Goal: Information Seeking & Learning: Learn about a topic

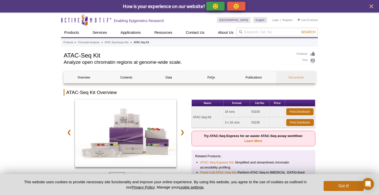
click at [292, 78] on link "Documents" at bounding box center [296, 78] width 40 height 12
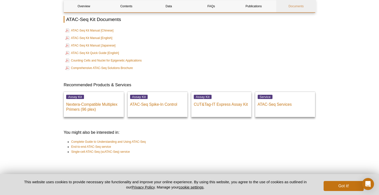
scroll to position [1365, 0]
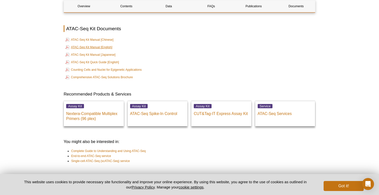
click at [97, 44] on link "ATAC-Seq Kit Manual [English]" at bounding box center [88, 47] width 47 height 6
click at [100, 74] on link "Comprehensive ATAC-Seq Solutions Brochure" at bounding box center [98, 77] width 67 height 6
click at [100, 67] on link "Counting Cells and Nuclei for Epigenetic Applications" at bounding box center [103, 70] width 76 height 6
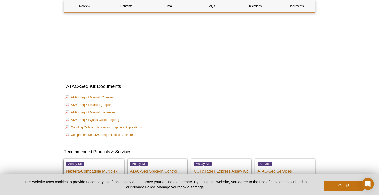
scroll to position [1306, 0]
click at [96, 103] on link "ATAC-Seq Kit Manual [English]" at bounding box center [88, 106] width 47 height 6
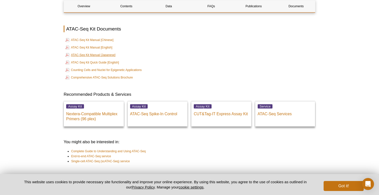
scroll to position [1366, 0]
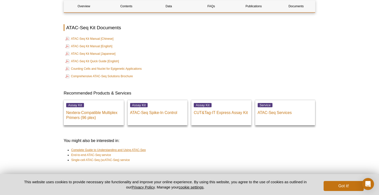
click at [97, 148] on link "Complete Guide to Understanding and Using ATAC-Seq" at bounding box center [108, 150] width 74 height 5
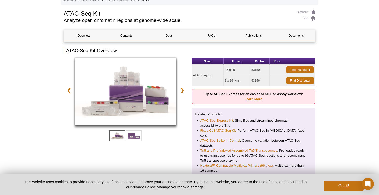
scroll to position [52, 0]
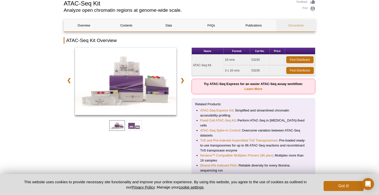
click at [301, 23] on link "Documents" at bounding box center [296, 26] width 40 height 12
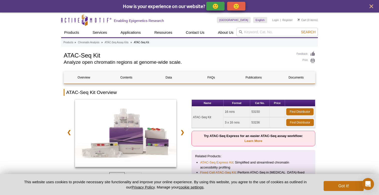
scroll to position [0, 0]
click at [123, 77] on link "Contents" at bounding box center [126, 78] width 40 height 12
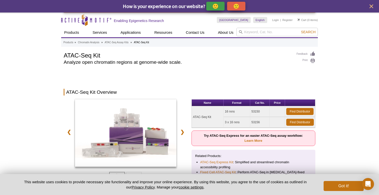
scroll to position [349, 0]
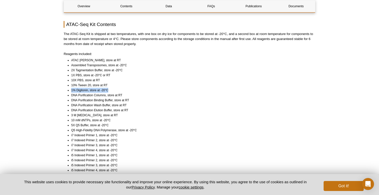
drag, startPoint x: 71, startPoint y: 85, endPoint x: 120, endPoint y: 84, distance: 48.6
click at [120, 88] on li "1% Digitonin, store at -20°C" at bounding box center [190, 90] width 239 height 5
click at [108, 93] on li "DNA Purification Columns, store at RT" at bounding box center [190, 95] width 239 height 5
click at [108, 98] on li "DNA Purification Binding Buffer, store at RT" at bounding box center [190, 100] width 239 height 5
click at [106, 108] on li "DNA Purification Elution Buffer, store at RT" at bounding box center [190, 110] width 239 height 5
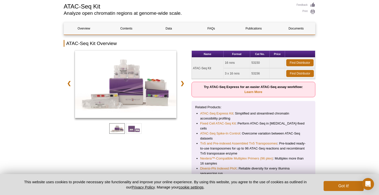
scroll to position [49, 0]
click at [163, 26] on link "Data" at bounding box center [169, 29] width 40 height 12
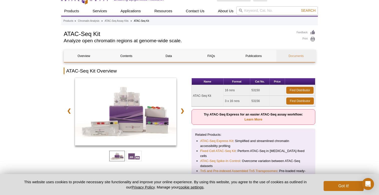
click at [297, 59] on link "Documents" at bounding box center [296, 56] width 40 height 12
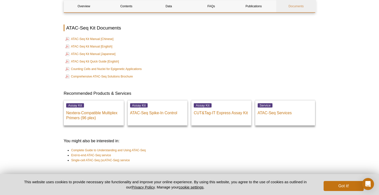
scroll to position [1365, 0]
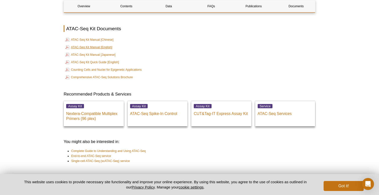
click at [86, 44] on link "ATAC-Seq Kit Manual [English]" at bounding box center [88, 47] width 47 height 6
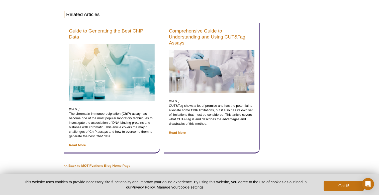
scroll to position [1595, 0]
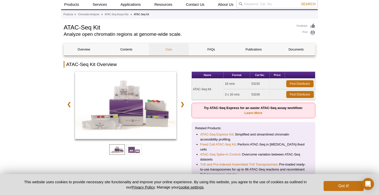
click at [168, 48] on link "Data" at bounding box center [169, 50] width 40 height 12
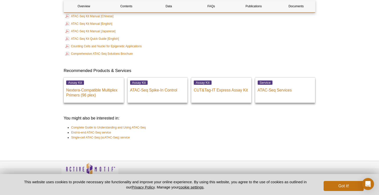
scroll to position [1388, 0]
click at [101, 125] on link "Complete Guide to Understanding and Using ATAC-Seq" at bounding box center [108, 127] width 74 height 5
click at [97, 130] on link "End-to-end ATAC-Seq service" at bounding box center [91, 132] width 40 height 5
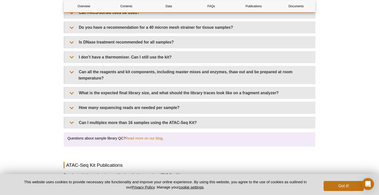
scroll to position [981, 0]
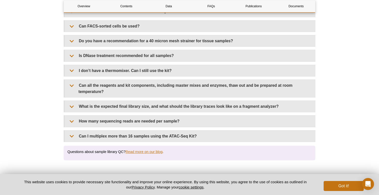
click at [143, 150] on link "Read more on our blog" at bounding box center [143, 152] width 37 height 5
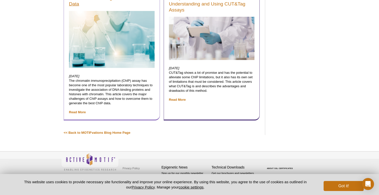
scroll to position [1629, 0]
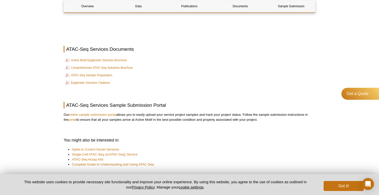
scroll to position [1552, 0]
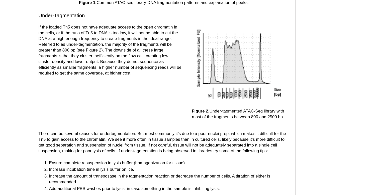
scroll to position [829, 0]
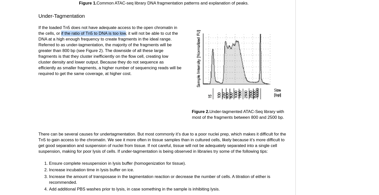
drag, startPoint x: 62, startPoint y: 21, endPoint x: 97, endPoint y: 21, distance: 35.1
click at [97, 21] on p "If the loaded Tn5 does not have adequate access to the open chromatin in the ce…" at bounding box center [120, 40] width 112 height 41
click at [87, 45] on p "If the loaded Tn5 does not have adequate access to the open chromatin in the ce…" at bounding box center [120, 40] width 112 height 41
drag, startPoint x: 30, startPoint y: 36, endPoint x: 59, endPoint y: 36, distance: 29.0
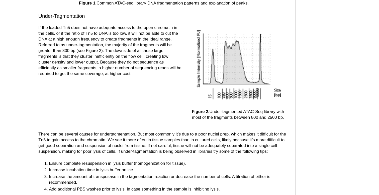
click at [64, 43] on p "If the loaded Tn5 does not have adequate access to the open chromatin in the ce…" at bounding box center [120, 40] width 112 height 41
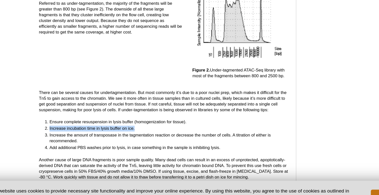
drag, startPoint x: 38, startPoint y: 97, endPoint x: 108, endPoint y: 97, distance: 69.9
click at [108, 126] on ol "Ensure complete resuspension in lysis buffer (homogenization for tissue). Incre…" at bounding box center [159, 138] width 191 height 25
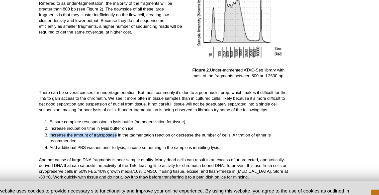
drag, startPoint x: 39, startPoint y: 102, endPoint x: 91, endPoint y: 103, distance: 52.6
click at [91, 126] on ol "Ensure complete resuspension in lysis buffer (homogenization for tissue). Incre…" at bounding box center [159, 138] width 191 height 25
click at [72, 136] on li "Increase the amount of transposase in the tagmentation reaction or decrease the…" at bounding box center [163, 140] width 183 height 9
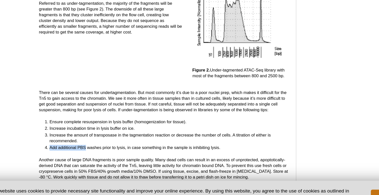
drag, startPoint x: 39, startPoint y: 110, endPoint x: 67, endPoint y: 113, distance: 28.4
click at [72, 146] on li "Add additional PBS washes prior to lysis, in case something in the sample is in…" at bounding box center [163, 148] width 183 height 5
drag, startPoint x: 38, startPoint y: 96, endPoint x: 106, endPoint y: 96, distance: 67.4
click at [106, 126] on ol "Ensure complete resuspension in lysis buffer (homogenization for tissue). Incre…" at bounding box center [159, 138] width 191 height 25
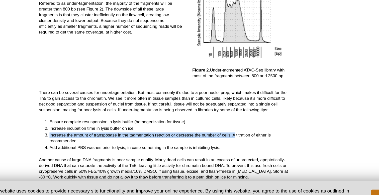
drag, startPoint x: 39, startPoint y: 99, endPoint x: 183, endPoint y: 102, distance: 144.5
click at [183, 126] on ol "Ensure complete resuspension in lysis buffer (homogenization for tissue). Incre…" at bounding box center [159, 138] width 191 height 25
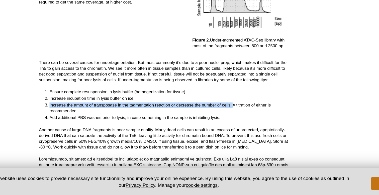
scroll to position [843, 0]
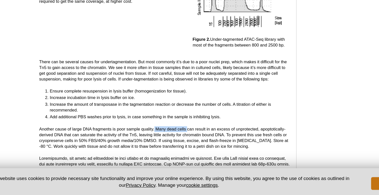
drag, startPoint x: 121, startPoint y: 96, endPoint x: 146, endPoint y: 96, distance: 25.0
click at [146, 141] on p "Another cause of large DNA fragments is poor sample quality. Many dead cells ca…" at bounding box center [162, 150] width 196 height 18
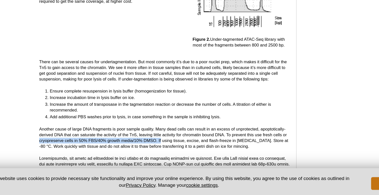
drag, startPoint x: 30, startPoint y: 104, endPoint x: 126, endPoint y: 105, distance: 96.1
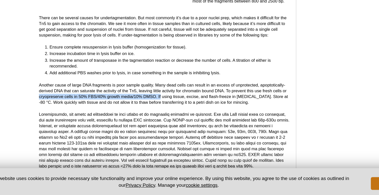
scroll to position [878, 0]
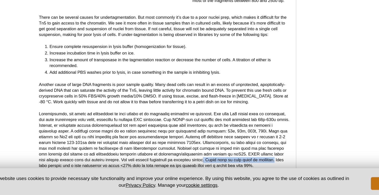
drag, startPoint x: 132, startPoint y: 120, endPoint x: 187, endPoint y: 121, distance: 54.3
click at [187, 129] on p at bounding box center [162, 151] width 196 height 45
click at [186, 129] on p at bounding box center [162, 151] width 196 height 45
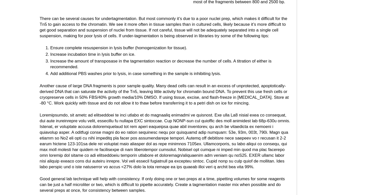
scroll to position [916, 0]
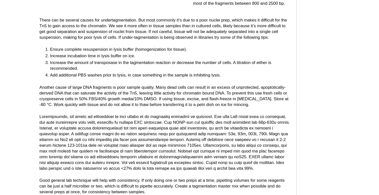
drag, startPoint x: 137, startPoint y: 142, endPoint x: 187, endPoint y: 141, distance: 50.1
click at [187, 142] on p "Good general lab technique will help with consistency. If only doing one or two…" at bounding box center [162, 149] width 196 height 14
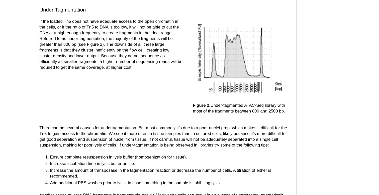
scroll to position [825, 0]
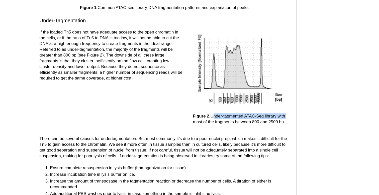
drag, startPoint x: 164, startPoint y: 86, endPoint x: 230, endPoint y: 86, distance: 65.1
drag, startPoint x: 168, startPoint y: 91, endPoint x: 221, endPoint y: 89, distance: 53.1
click at [221, 89] on p "Figure 2. Under-tagmented ATAC-Seq library with most of the fragments between 8…" at bounding box center [220, 93] width 80 height 9
click at [205, 58] on img at bounding box center [219, 53] width 75 height 60
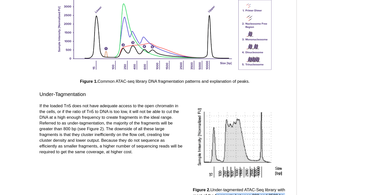
scroll to position [754, 0]
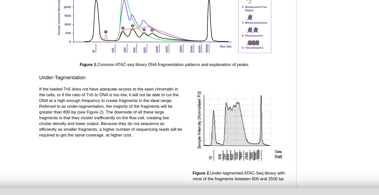
drag, startPoint x: 203, startPoint y: 114, endPoint x: 230, endPoint y: 100, distance: 31.4
drag, startPoint x: 230, startPoint y: 100, endPoint x: 230, endPoint y: 97, distance: 3.1
